Goal: Navigation & Orientation: Find specific page/section

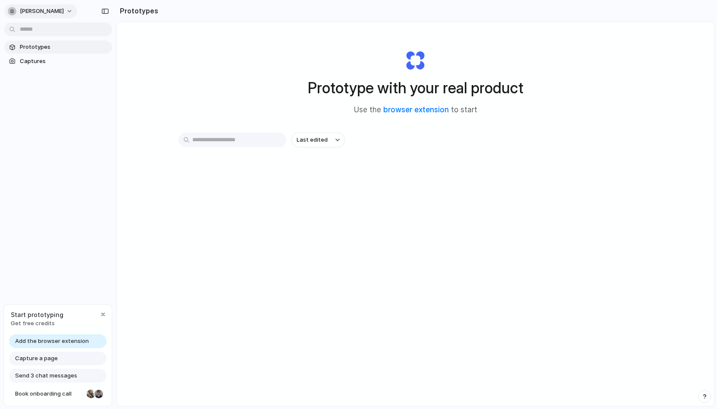
click at [50, 10] on span "[PERSON_NAME]" at bounding box center [42, 11] width 44 height 9
click at [35, 321] on div "Settings Invite members Change theme Sign out" at bounding box center [358, 204] width 717 height 409
click at [37, 322] on span "Get free credits" at bounding box center [37, 323] width 53 height 9
click at [38, 62] on span "Captures" at bounding box center [64, 61] width 89 height 9
